Goal: Find specific page/section: Find specific page/section

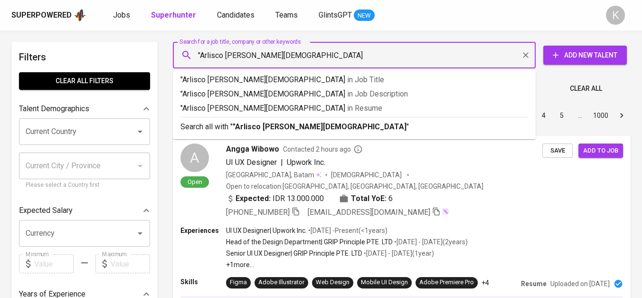
type input ""Arlisco Elektrika [DEMOGRAPHIC_DATA]""
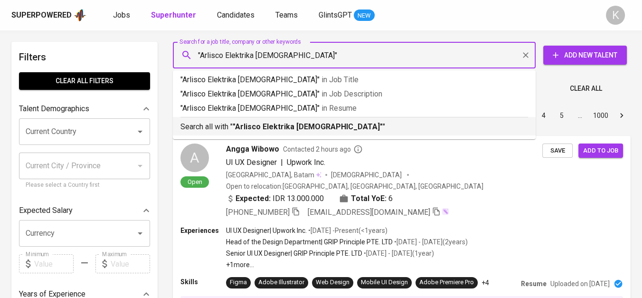
click at [304, 126] on b ""Arlisco Elektrika [DEMOGRAPHIC_DATA]"" at bounding box center [308, 126] width 150 height 9
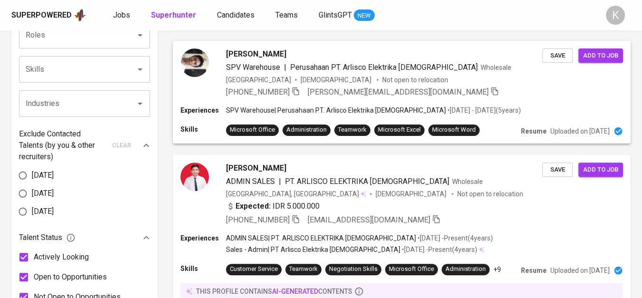
scroll to position [475, 0]
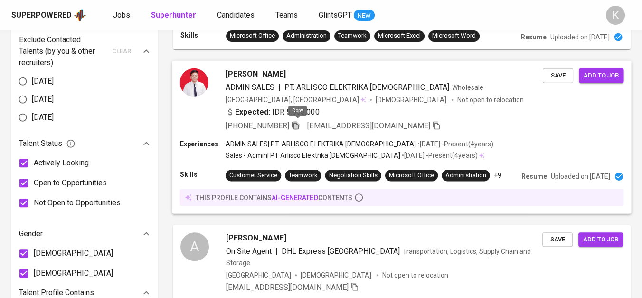
click at [297, 123] on icon "button" at bounding box center [295, 125] width 9 height 9
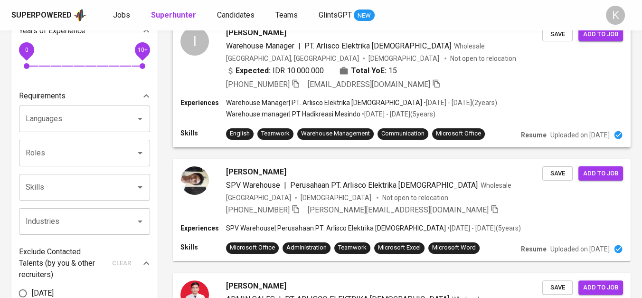
scroll to position [53, 0]
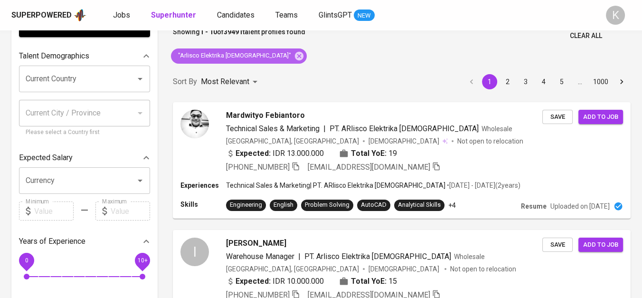
drag, startPoint x: 257, startPoint y: 56, endPoint x: 285, endPoint y: 0, distance: 62.2
click at [294, 56] on icon at bounding box center [299, 56] width 10 height 10
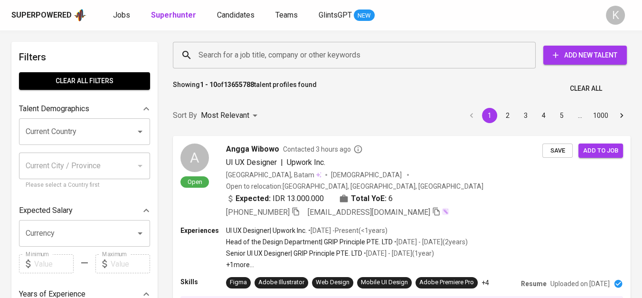
click at [292, 57] on input "Search for a job title, company or other keywords" at bounding box center [356, 55] width 321 height 18
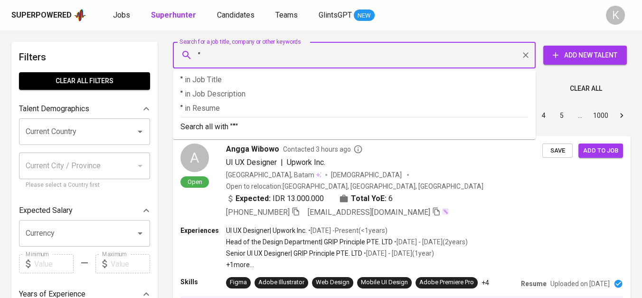
paste input "PT KHOULAH PRIMA RAYA"
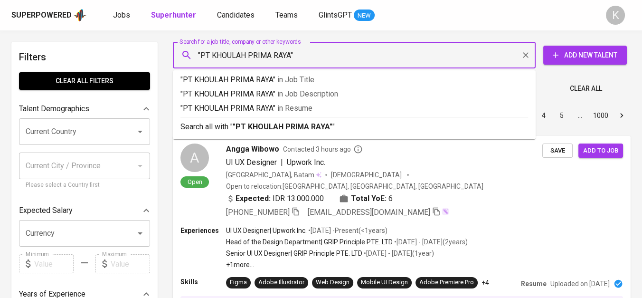
click at [210, 57] on input ""PT KHOULAH PRIMA RAYA"" at bounding box center [356, 55] width 321 height 18
type input ""KHOULAH PRIMA RAYA""
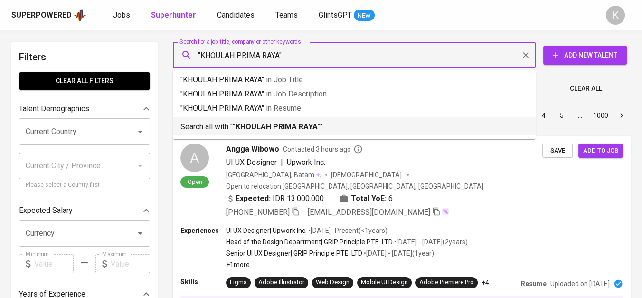
click at [310, 124] on b ""KHOULAH PRIMA RAYA"" at bounding box center [276, 126] width 87 height 9
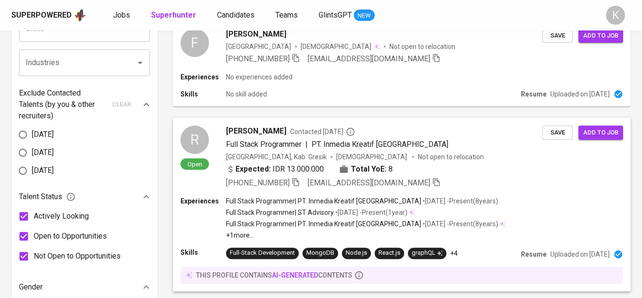
scroll to position [264, 0]
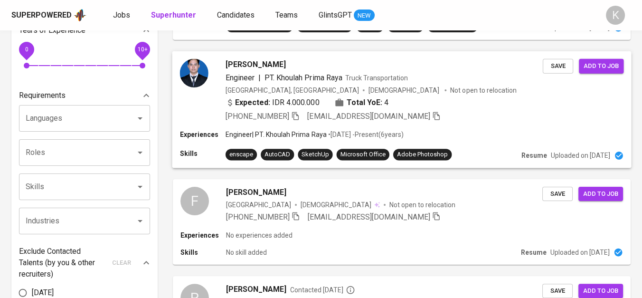
click at [293, 114] on icon "button" at bounding box center [295, 115] width 9 height 9
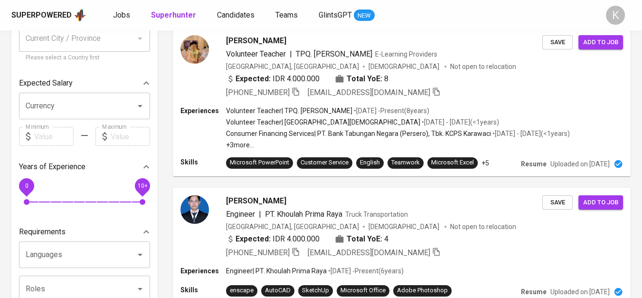
scroll to position [0, 0]
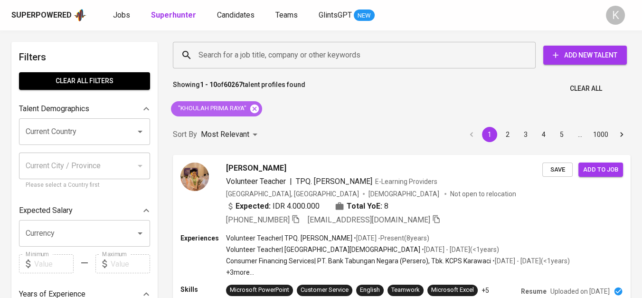
click at [255, 104] on icon at bounding box center [254, 108] width 9 height 9
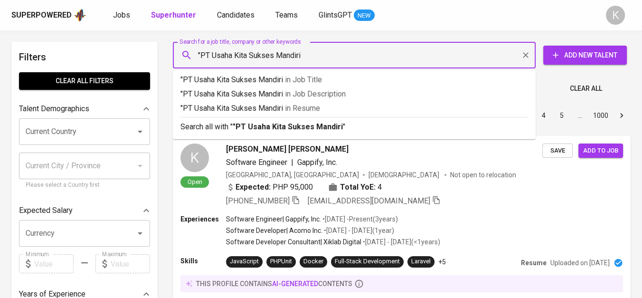
click at [302, 54] on input ""PT Usaha Kita Sukses Mandiri" at bounding box center [356, 55] width 321 height 18
drag, startPoint x: 208, startPoint y: 53, endPoint x: 250, endPoint y: 65, distance: 43.1
click at [211, 53] on input ""PT Usaha Kita Sukses Mandiri"" at bounding box center [356, 55] width 321 height 18
type input ""Usaha Kita Sukses Mandiri""
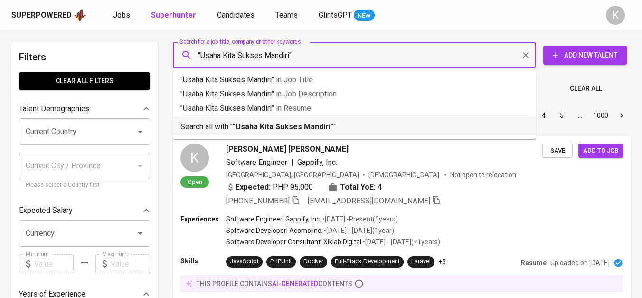
click at [278, 125] on b ""Usaha Kita Sukses Mandiri"" at bounding box center [283, 126] width 101 height 9
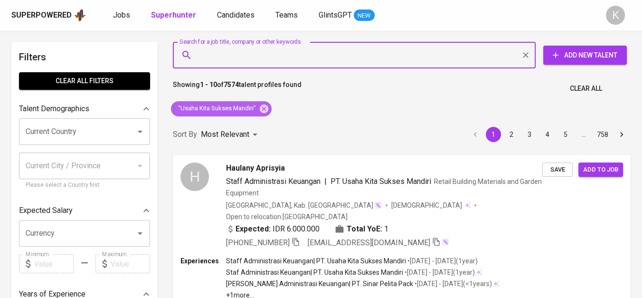
click at [259, 109] on icon at bounding box center [264, 109] width 10 height 10
